Goal: Task Accomplishment & Management: Manage account settings

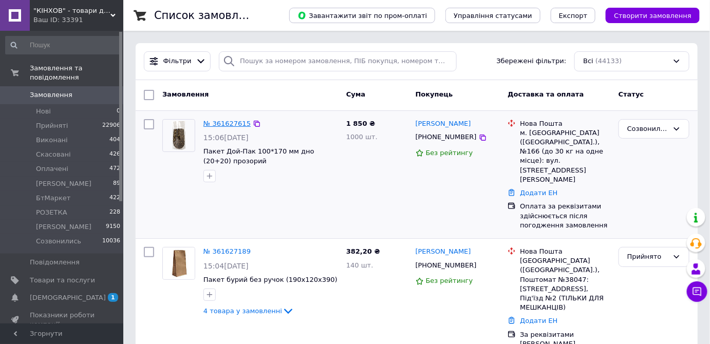
click at [218, 121] on link "№ 361627615" at bounding box center [226, 124] width 47 height 8
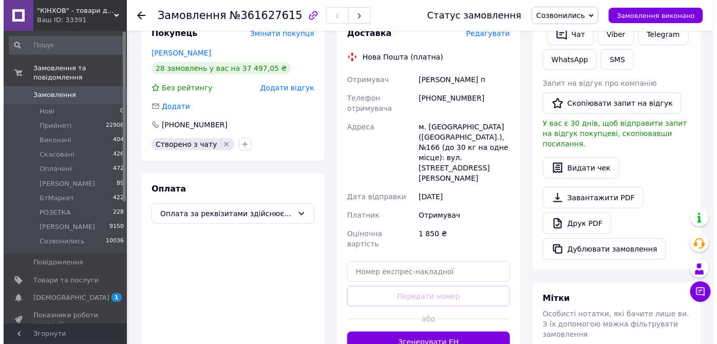
scroll to position [280, 0]
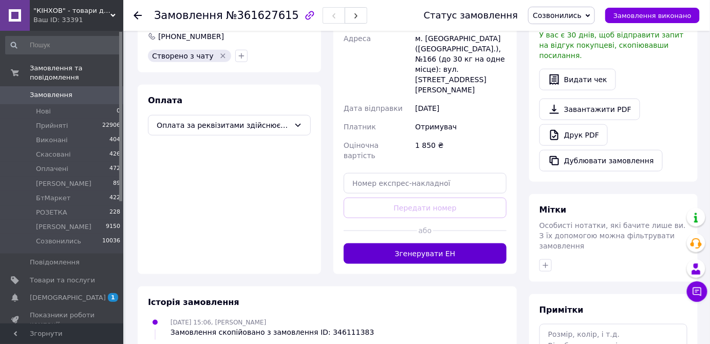
click at [424, 243] on button "Згенерувати ЕН" at bounding box center [425, 253] width 163 height 21
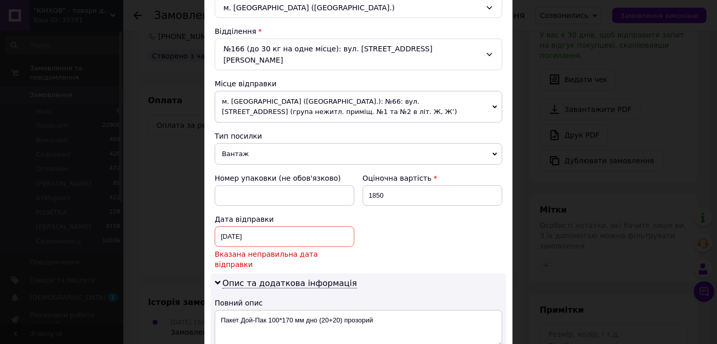
scroll to position [373, 0]
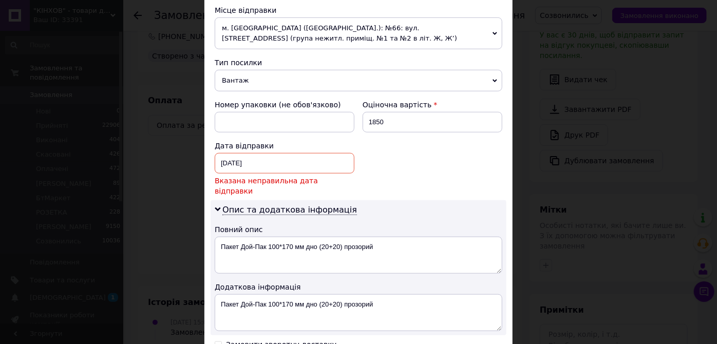
click at [266, 153] on div "[DATE] < 2025 > < Май > Пн Вт Ср Чт Пт Сб Вс 28 29 30 1 2 3 4 5 6 7 8 9 10 11 1…" at bounding box center [285, 163] width 140 height 21
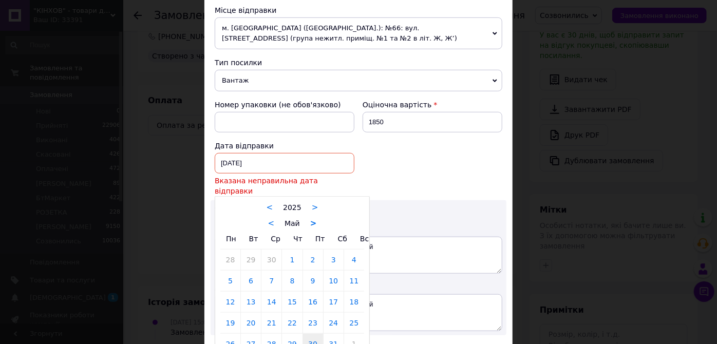
click at [311, 219] on link ">" at bounding box center [313, 223] width 7 height 9
click at [314, 219] on link ">" at bounding box center [316, 223] width 7 height 9
click at [313, 219] on link ">" at bounding box center [316, 223] width 7 height 9
click at [315, 219] on link ">" at bounding box center [318, 223] width 7 height 9
click at [304, 271] on link "12" at bounding box center [313, 281] width 20 height 21
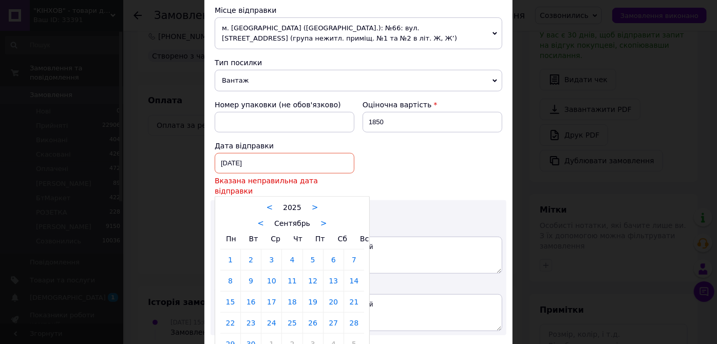
type input "[DATE]"
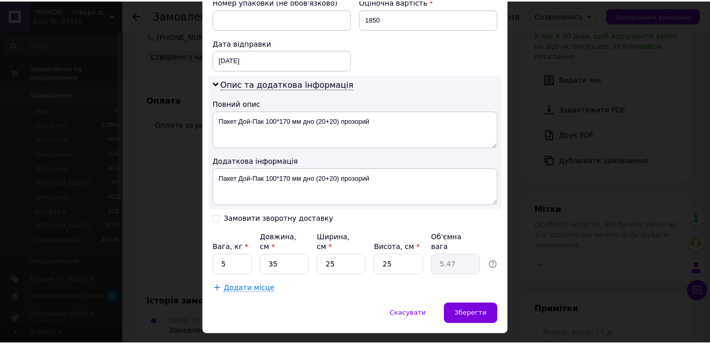
scroll to position [477, 0]
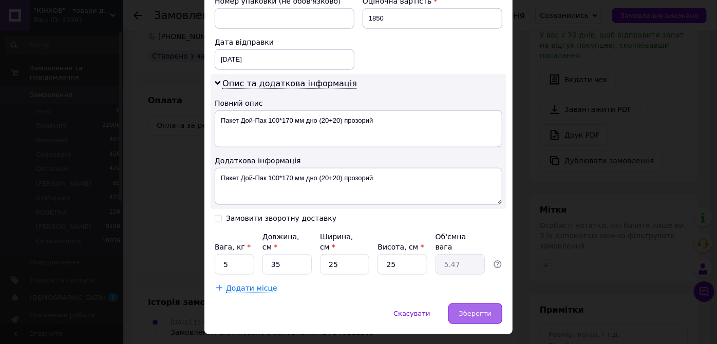
click at [479, 304] on div "Зберегти" at bounding box center [475, 314] width 54 height 21
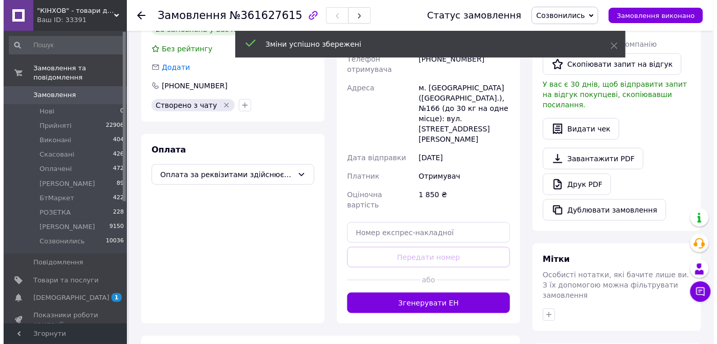
scroll to position [140, 0]
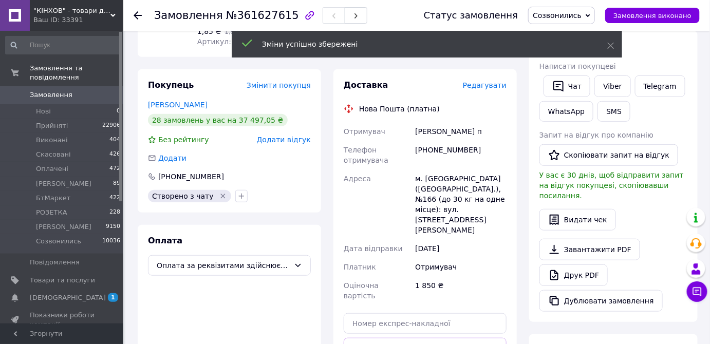
click at [494, 84] on span "Редагувати" at bounding box center [485, 85] width 44 height 8
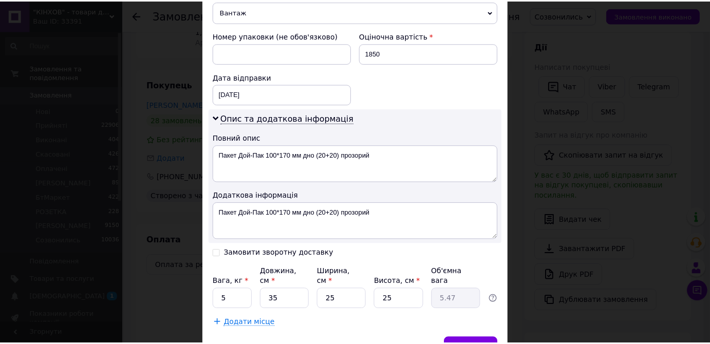
scroll to position [477, 0]
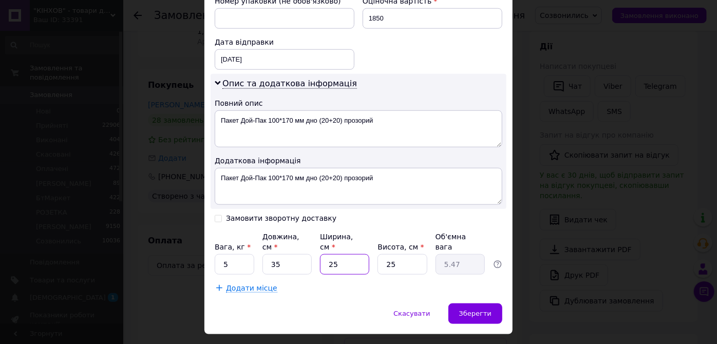
drag, startPoint x: 341, startPoint y: 240, endPoint x: 320, endPoint y: 244, distance: 20.9
click at [320, 254] on input "25" at bounding box center [344, 264] width 49 height 21
type input "2"
type input "0.44"
type input "20"
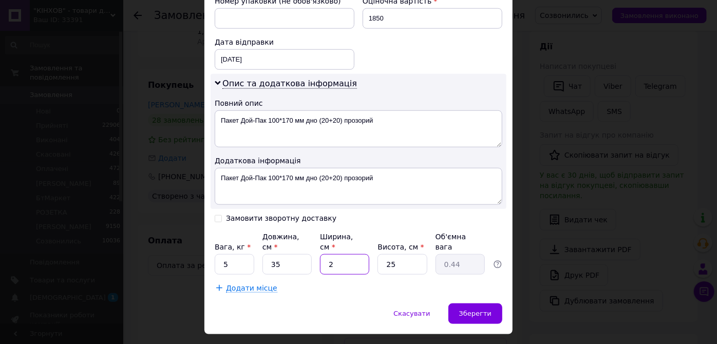
type input "4.38"
type input "20"
click at [473, 310] on span "Зберегти" at bounding box center [475, 314] width 32 height 8
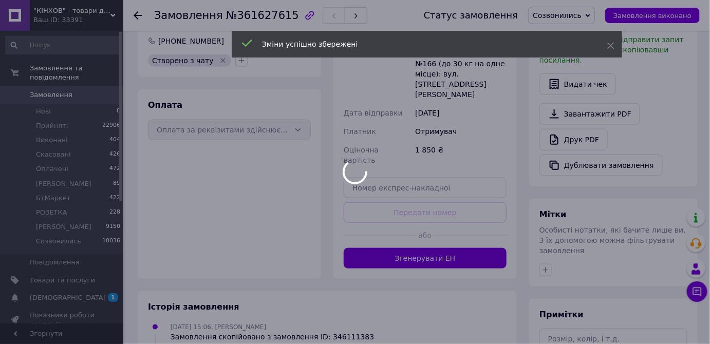
scroll to position [280, 0]
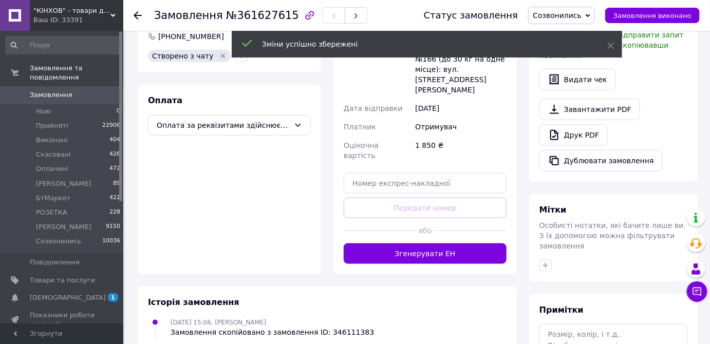
click at [420, 243] on button "Згенерувати ЕН" at bounding box center [425, 253] width 163 height 21
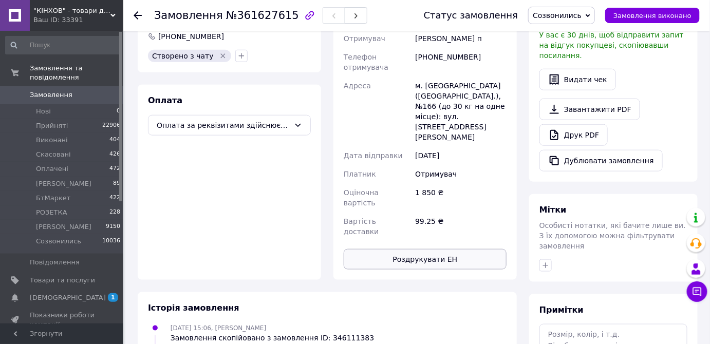
click at [425, 249] on button "Роздрукувати ЕН" at bounding box center [425, 259] width 163 height 21
click at [46, 90] on span "Замовлення" at bounding box center [51, 94] width 43 height 9
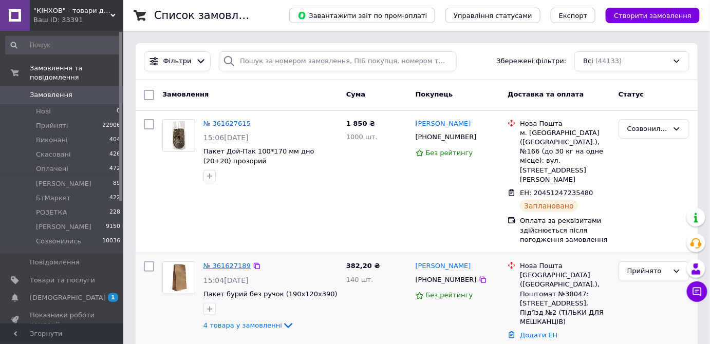
click at [231, 262] on link "№ 361627189" at bounding box center [226, 266] width 47 height 8
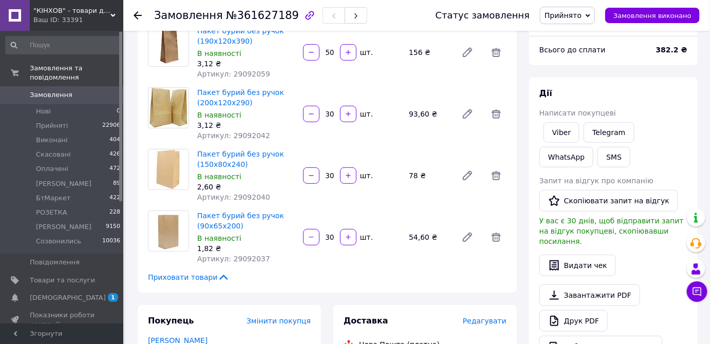
scroll to position [46, 0]
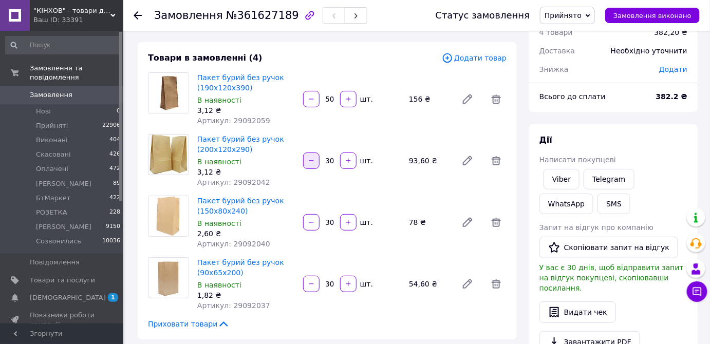
click at [309, 158] on icon "button" at bounding box center [311, 160] width 7 height 7
type input "29"
click at [595, 10] on span "Прийнято" at bounding box center [567, 15] width 55 height 17
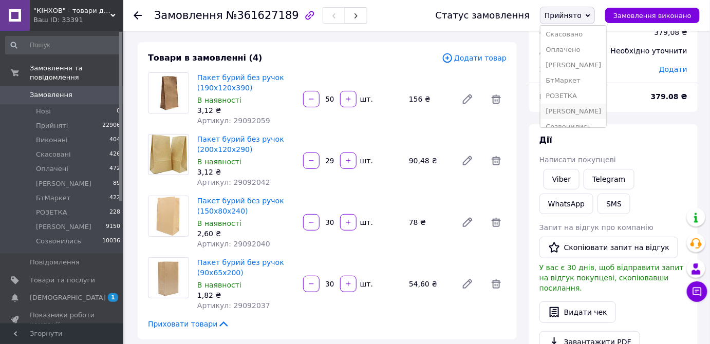
scroll to position [26, 0]
click at [584, 98] on li "[PERSON_NAME]" at bounding box center [573, 101] width 66 height 15
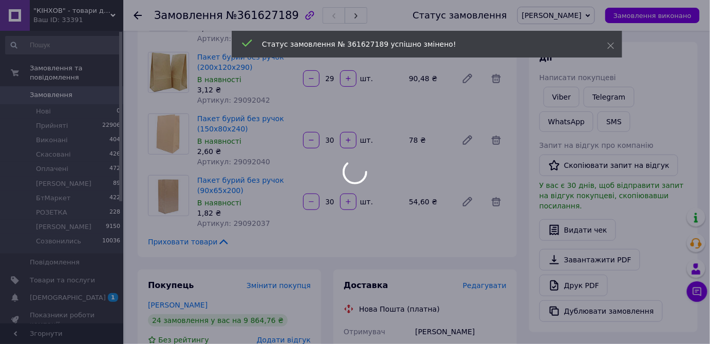
scroll to position [233, 0]
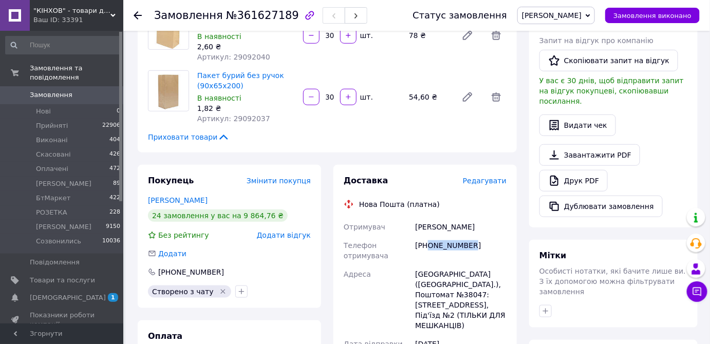
drag, startPoint x: 472, startPoint y: 250, endPoint x: 428, endPoint y: 251, distance: 44.2
click at [428, 251] on div "[PHONE_NUMBER]" at bounding box center [461, 250] width 96 height 29
copy div "0990220795"
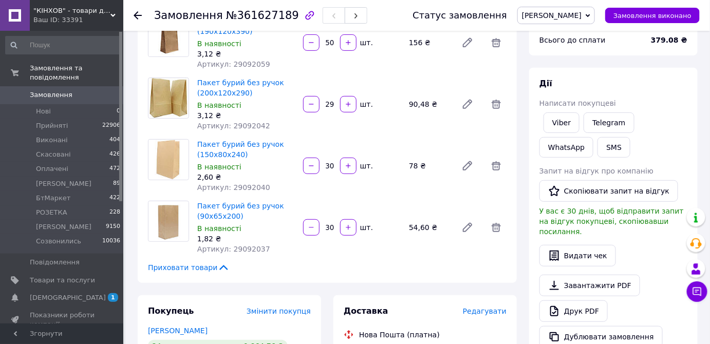
scroll to position [46, 0]
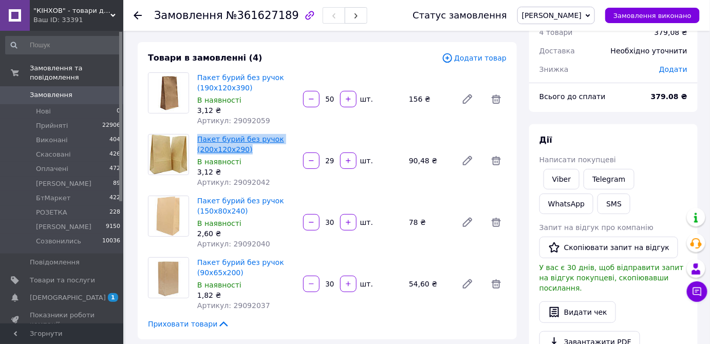
drag, startPoint x: 251, startPoint y: 150, endPoint x: 197, endPoint y: 140, distance: 54.5
click at [197, 140] on span "Пакет бурий без ручок (200х120х290)" at bounding box center [246, 144] width 98 height 21
copy link "Пакет бурий без ручок (200х120х290)"
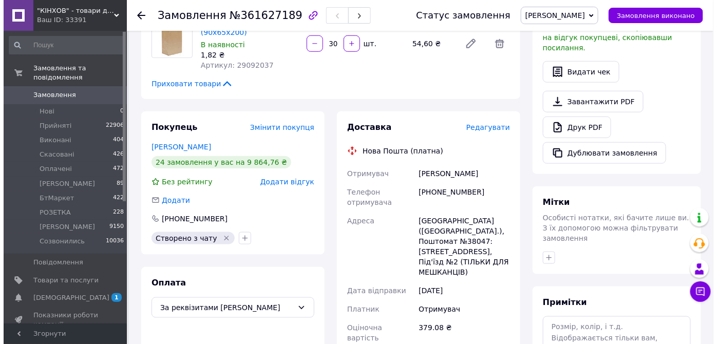
scroll to position [327, 0]
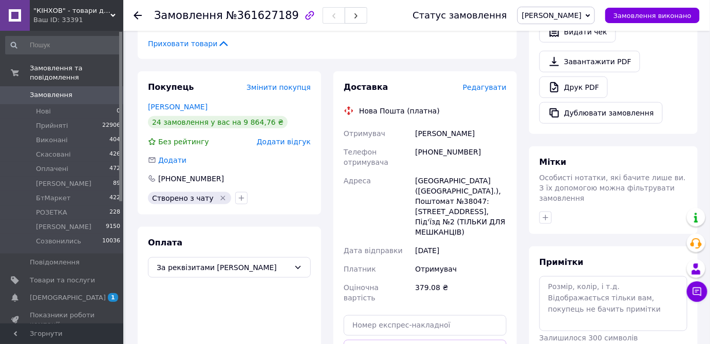
click at [487, 88] on span "Редагувати" at bounding box center [485, 87] width 44 height 8
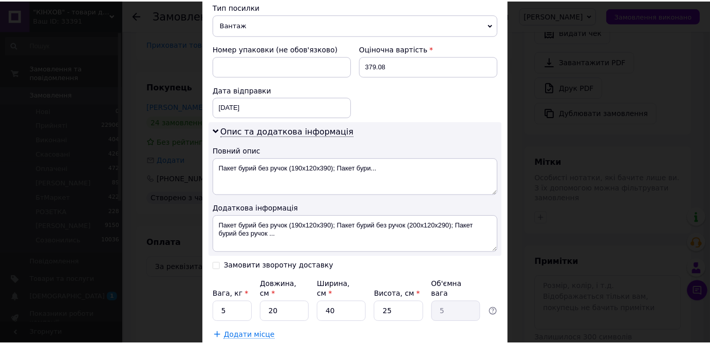
scroll to position [477, 0]
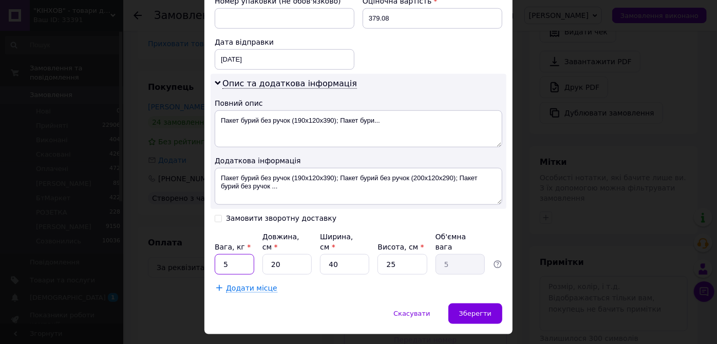
click at [234, 254] on input "5" at bounding box center [235, 264] width 40 height 21
type input "2"
drag, startPoint x: 335, startPoint y: 239, endPoint x: 321, endPoint y: 243, distance: 14.0
click at [321, 254] on input "40" at bounding box center [344, 264] width 49 height 21
type input "1"
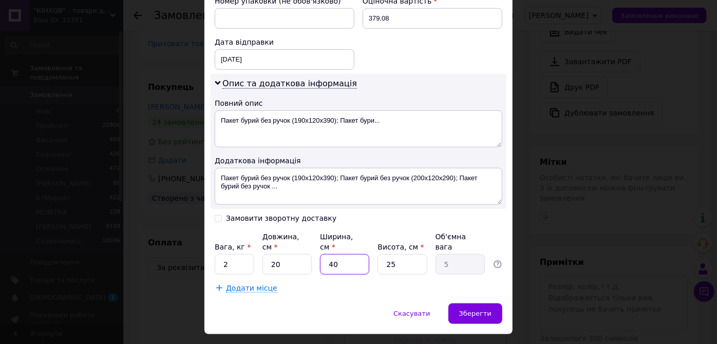
type input "0.13"
type input "10"
type input "1.25"
type input "1"
type input "0.13"
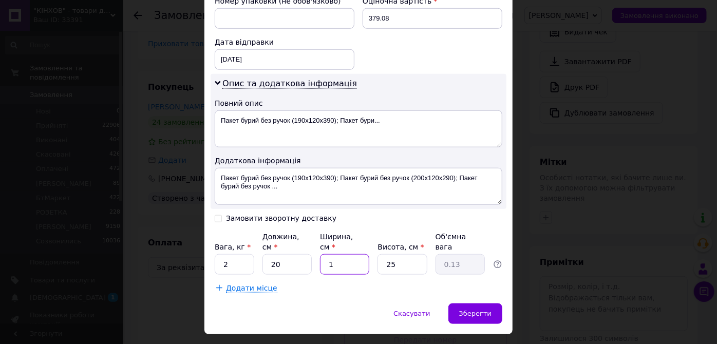
type input "12"
type input "1.5"
type input "12"
drag, startPoint x: 392, startPoint y: 236, endPoint x: 382, endPoint y: 240, distance: 11.1
click at [382, 254] on input "25" at bounding box center [401, 264] width 49 height 21
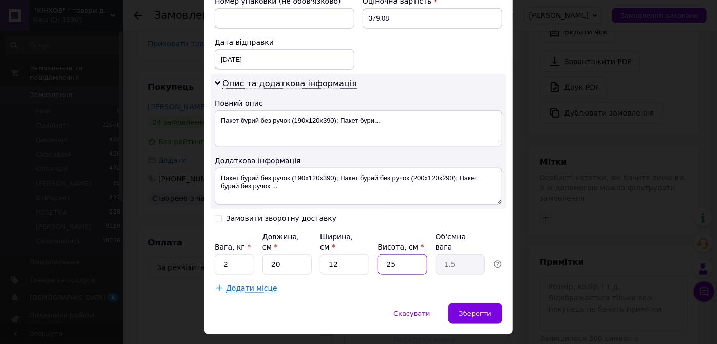
type input "1"
type input "0.1"
type input "12"
type input "0.72"
type input "12"
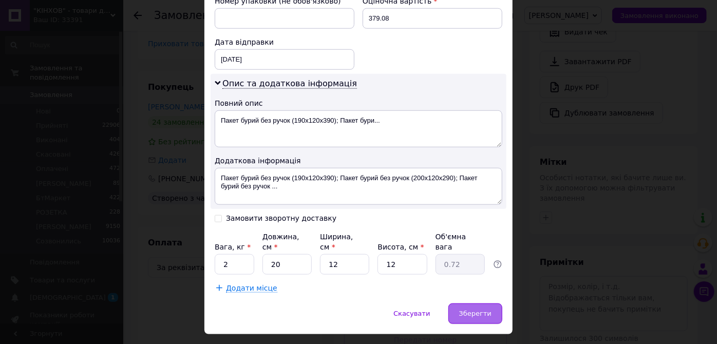
click at [478, 310] on span "Зберегти" at bounding box center [475, 314] width 32 height 8
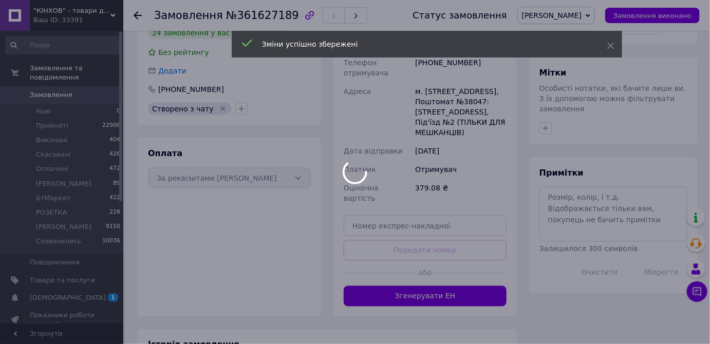
scroll to position [467, 0]
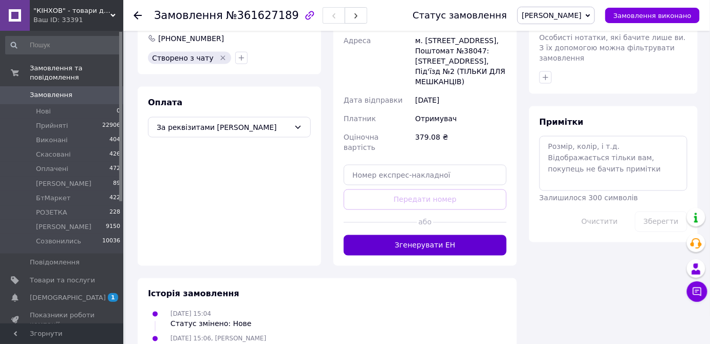
click at [431, 235] on button "Згенерувати ЕН" at bounding box center [425, 245] width 163 height 21
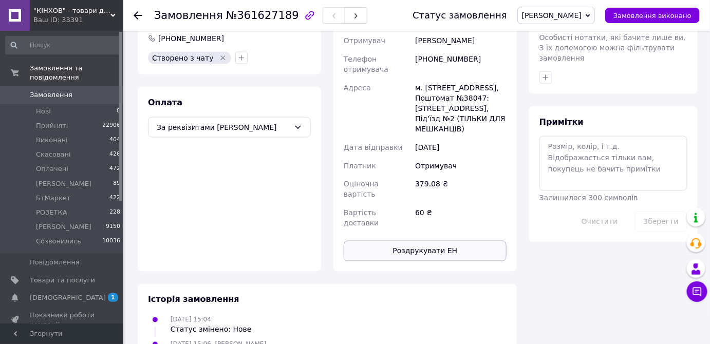
click at [422, 241] on button "Роздрукувати ЕН" at bounding box center [425, 251] width 163 height 21
drag, startPoint x: 280, startPoint y: 15, endPoint x: 229, endPoint y: 20, distance: 51.6
click at [229, 20] on span "№361627189" at bounding box center [262, 15] width 73 height 12
copy span "361627189"
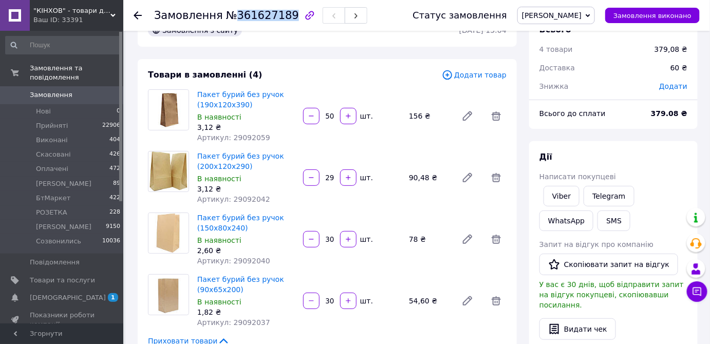
scroll to position [0, 0]
